Goal: Information Seeking & Learning: Check status

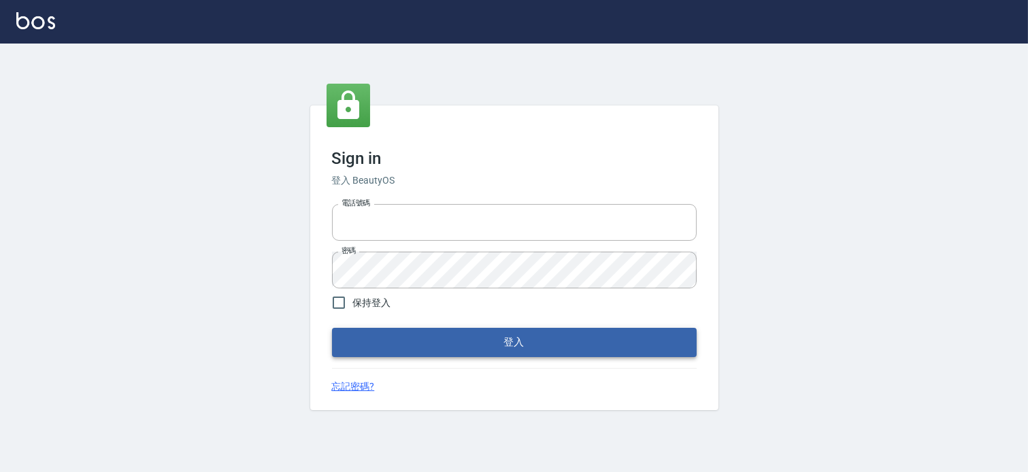
type input "037465197"
click at [617, 351] on button "登入" at bounding box center [514, 342] width 365 height 29
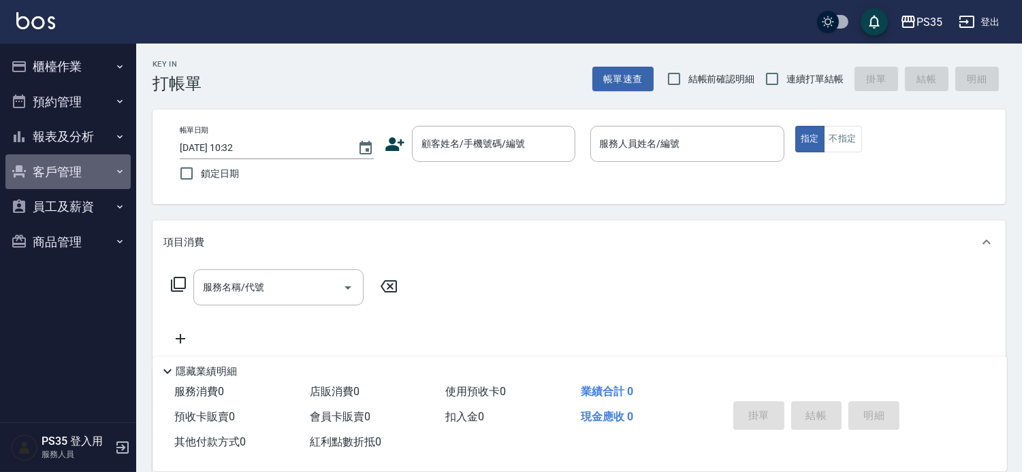
click at [75, 161] on button "客戶管理" at bounding box center [67, 171] width 125 height 35
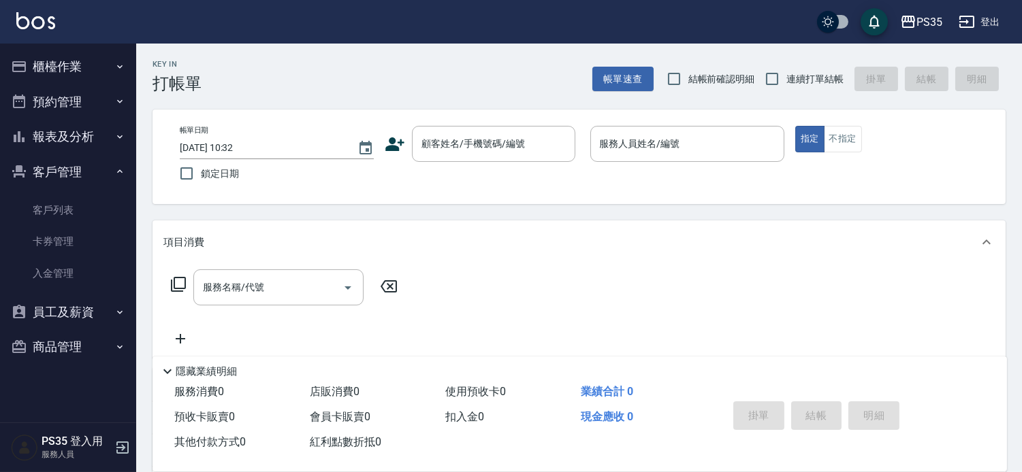
click at [80, 133] on button "報表及分析" at bounding box center [67, 136] width 125 height 35
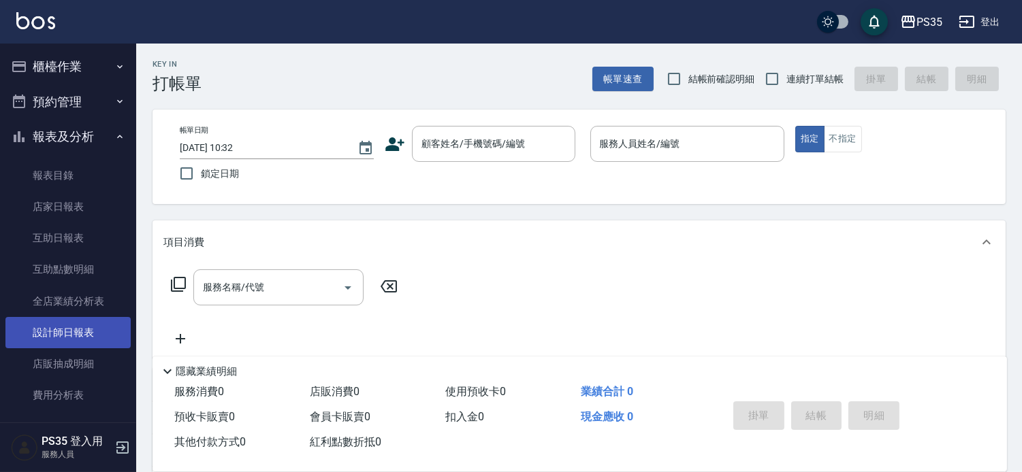
click at [86, 344] on link "設計師日報表" at bounding box center [67, 332] width 125 height 31
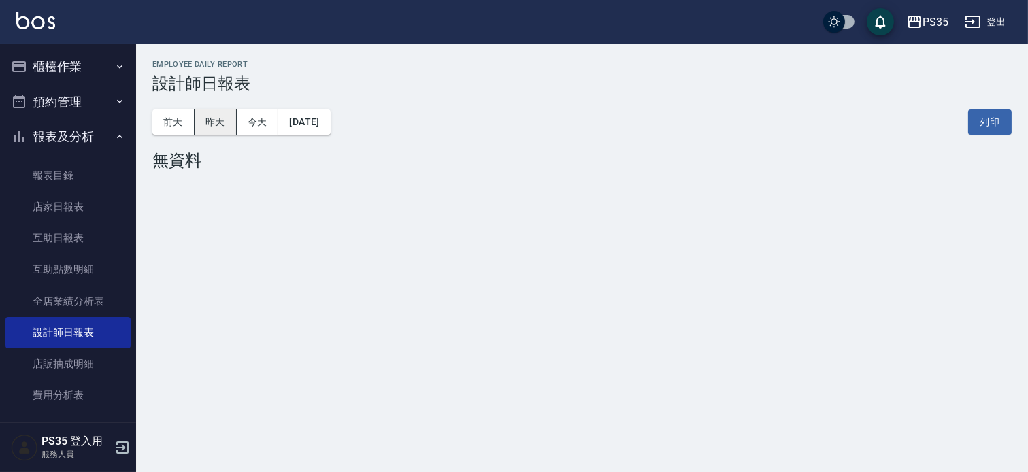
click at [218, 133] on button "昨天" at bounding box center [216, 122] width 42 height 25
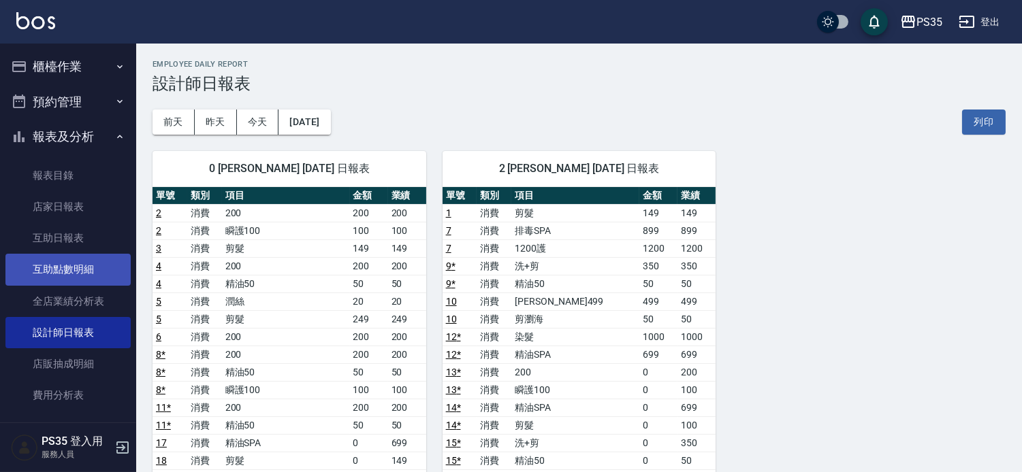
click at [67, 263] on link "互助點數明細" at bounding box center [67, 269] width 125 height 31
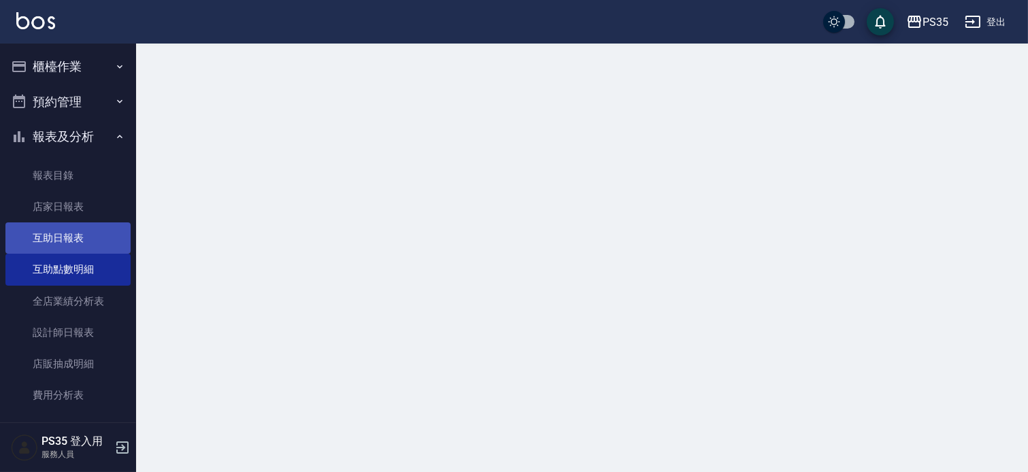
click at [76, 240] on link "互助日報表" at bounding box center [67, 238] width 125 height 31
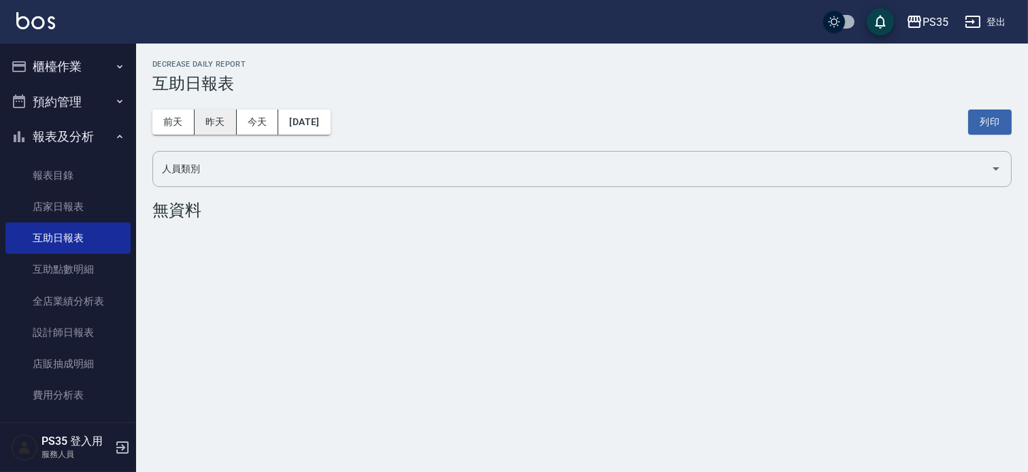
click at [203, 123] on button "昨天" at bounding box center [216, 122] width 42 height 25
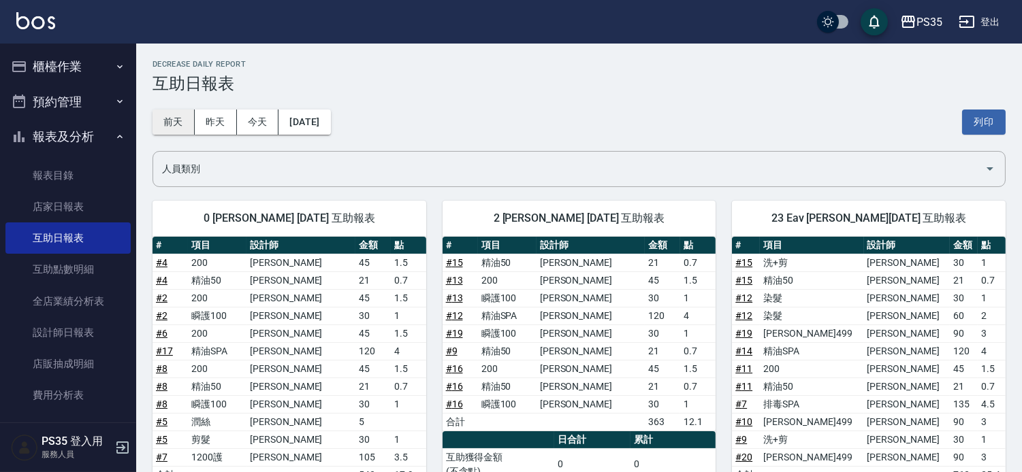
click at [186, 126] on button "前天" at bounding box center [173, 122] width 42 height 25
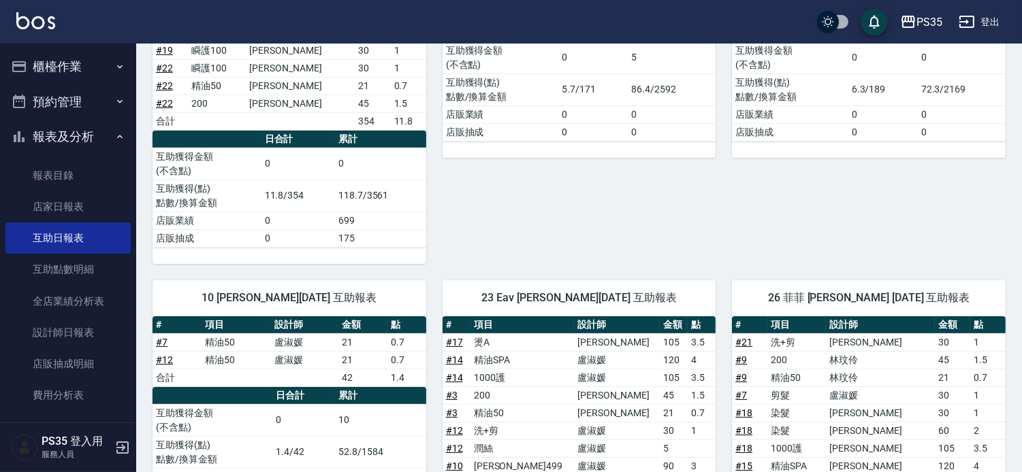
scroll to position [50, 0]
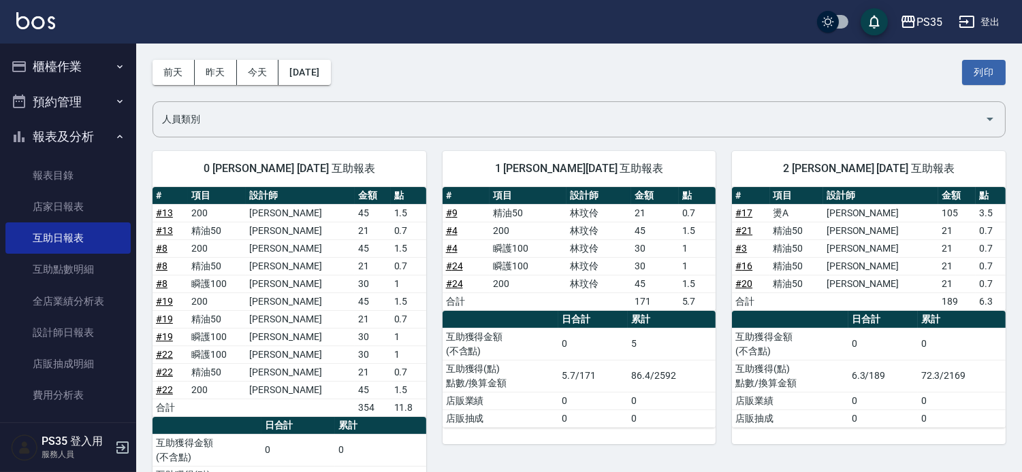
click at [264, 69] on button "今天" at bounding box center [258, 72] width 42 height 25
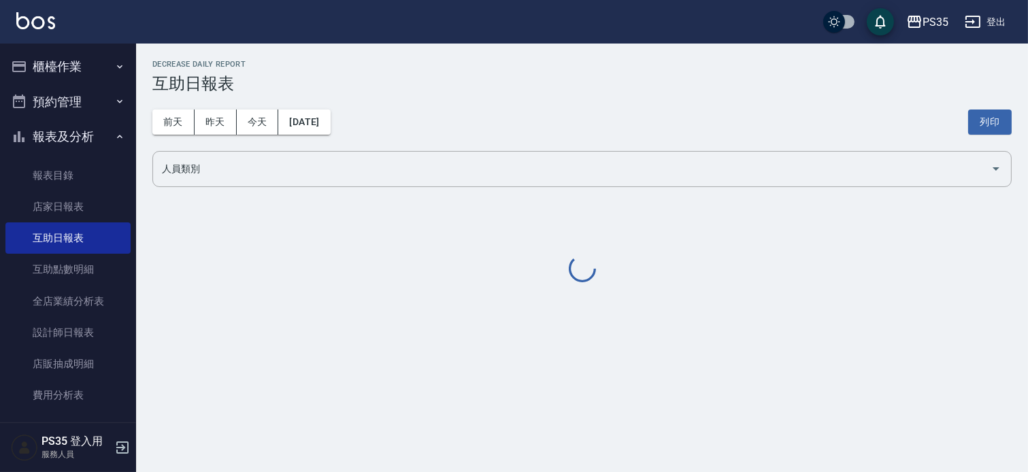
click at [221, 83] on h3 "互助日報表" at bounding box center [582, 83] width 860 height 19
click at [205, 117] on button "昨天" at bounding box center [216, 122] width 42 height 25
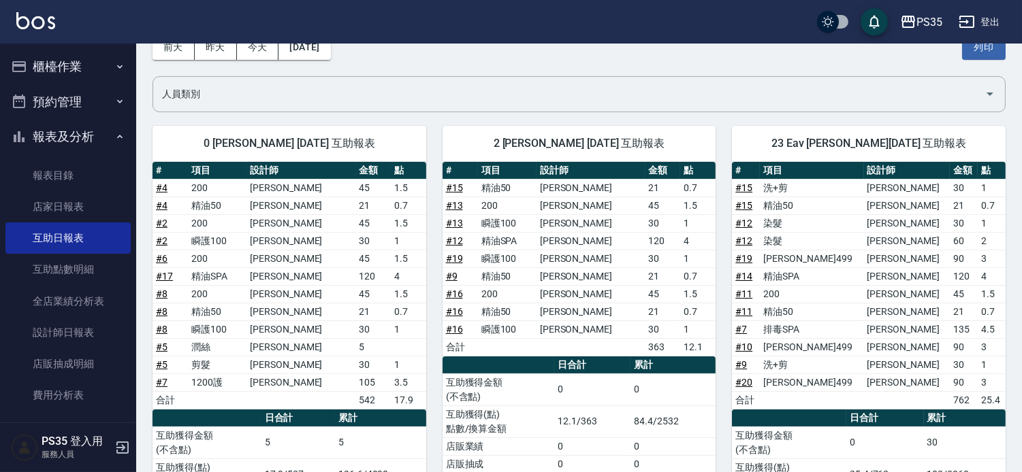
scroll to position [162, 0]
